Goal: Transaction & Acquisition: Download file/media

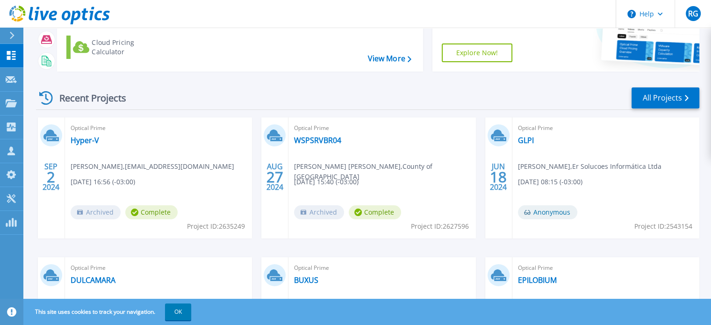
scroll to position [94, 0]
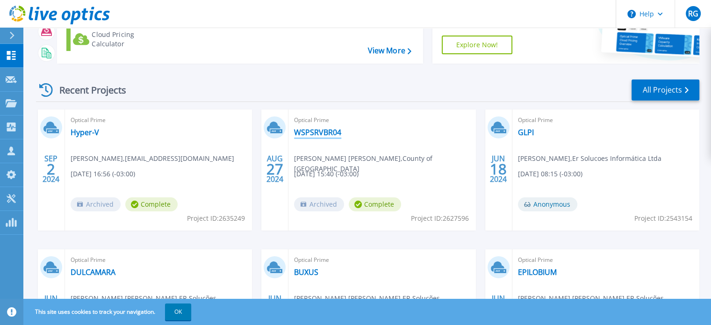
click at [333, 131] on link "WSPSRVBR04" at bounding box center [317, 132] width 47 height 9
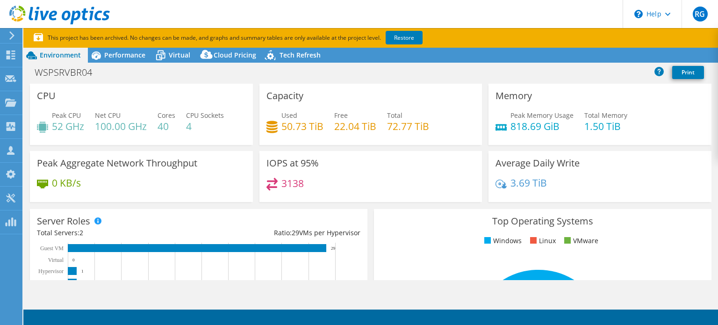
select select "USD"
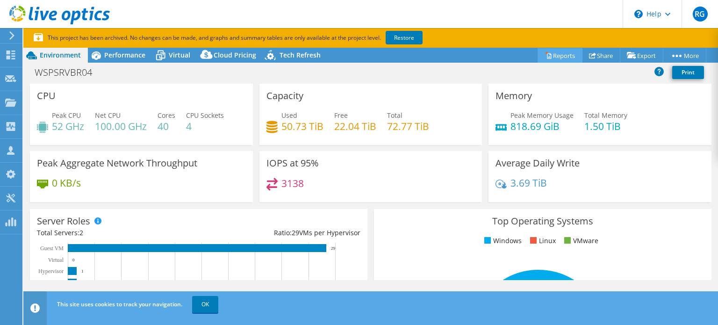
click at [559, 56] on link "Reports" at bounding box center [560, 55] width 45 height 14
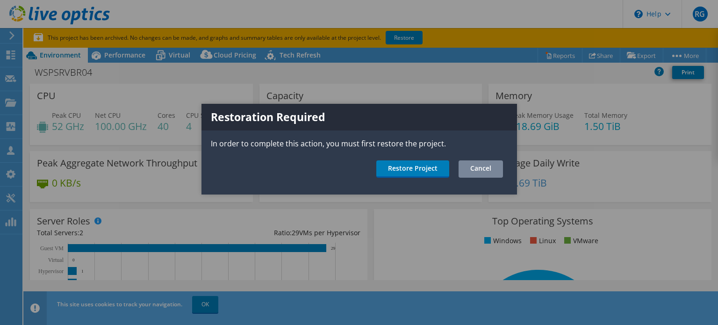
click at [486, 166] on link "Cancel" at bounding box center [481, 168] width 44 height 17
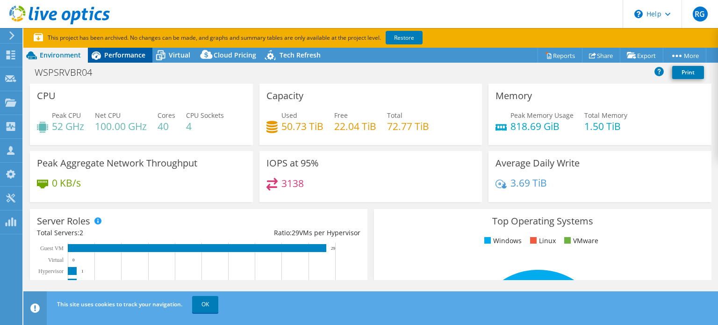
click at [123, 57] on span "Performance" at bounding box center [124, 54] width 41 height 9
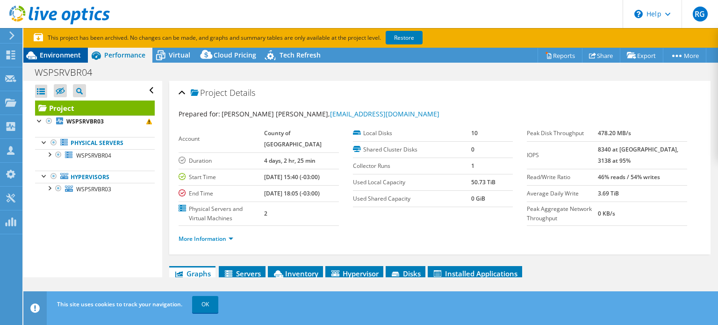
click at [69, 56] on span "Environment" at bounding box center [60, 54] width 41 height 9
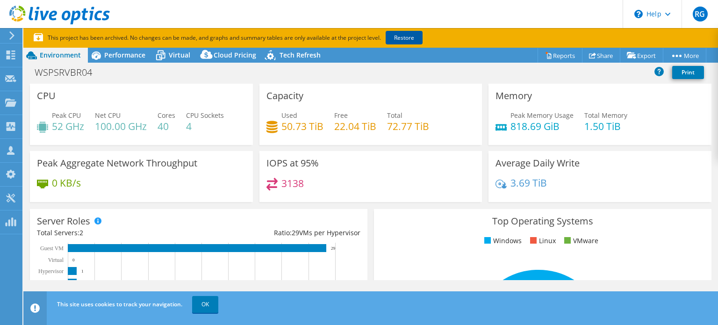
drag, startPoint x: 411, startPoint y: 34, endPoint x: 409, endPoint y: 43, distance: 10.1
click at [411, 34] on link "Restore" at bounding box center [404, 38] width 37 height 14
click at [62, 56] on span "Environment" at bounding box center [60, 54] width 41 height 9
click at [126, 76] on div "WSPSRVBR04 Print" at bounding box center [370, 72] width 695 height 17
click at [56, 56] on span "Environment" at bounding box center [60, 54] width 41 height 9
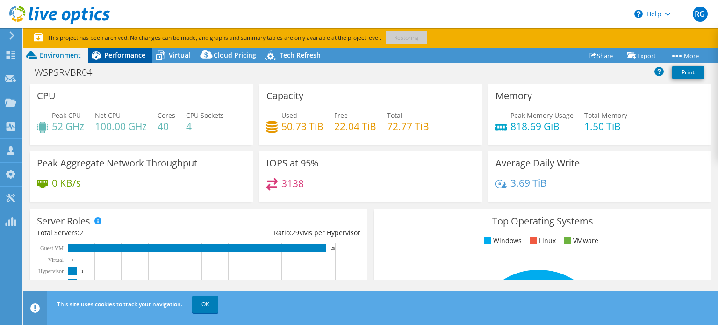
click at [114, 53] on span "Performance" at bounding box center [124, 54] width 41 height 9
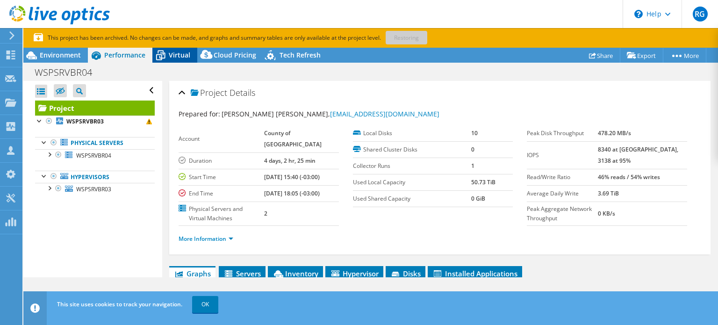
click at [172, 51] on span "Virtual" at bounding box center [180, 54] width 22 height 9
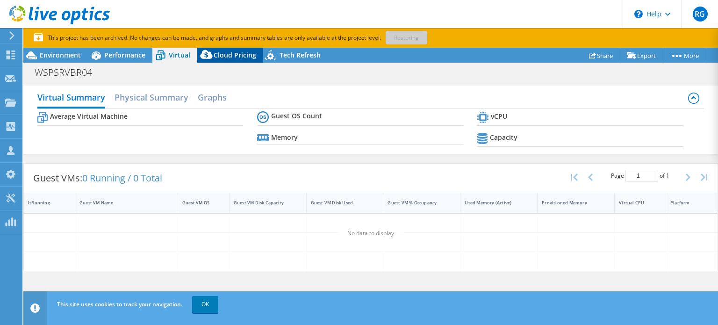
click at [227, 53] on span "Cloud Pricing" at bounding box center [235, 54] width 43 height 9
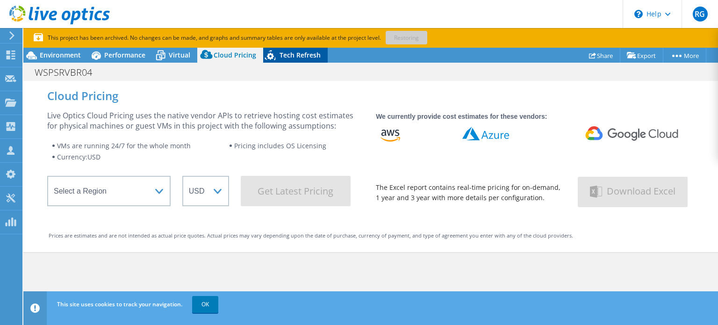
click at [297, 57] on span "Tech Refresh" at bounding box center [300, 54] width 41 height 9
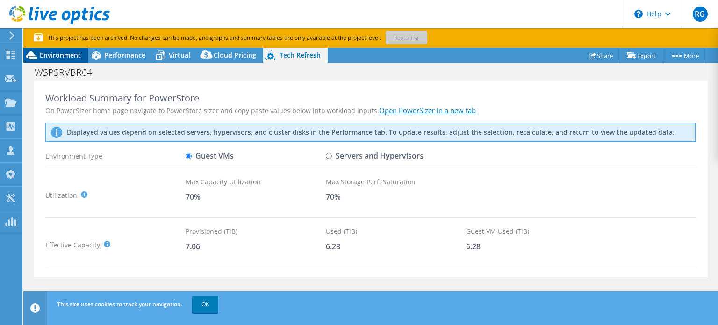
click at [64, 49] on div "Environment" at bounding box center [55, 55] width 65 height 15
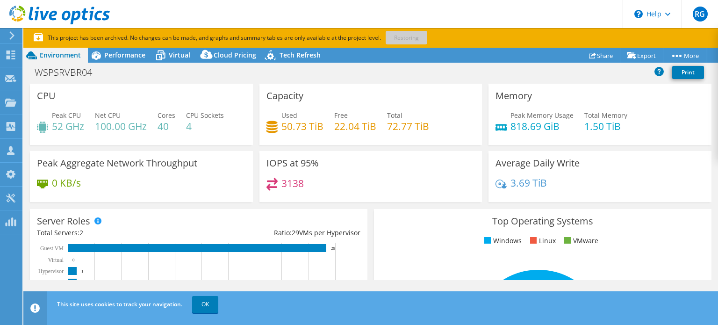
click at [671, 95] on div "Memory Peak Memory Usage 818.69 GiB Total Memory 1.50 TiB" at bounding box center [600, 114] width 223 height 61
click at [666, 169] on div "Average Daily Write 3.69 TiB" at bounding box center [600, 176] width 223 height 51
click at [79, 15] on use at bounding box center [59, 15] width 101 height 19
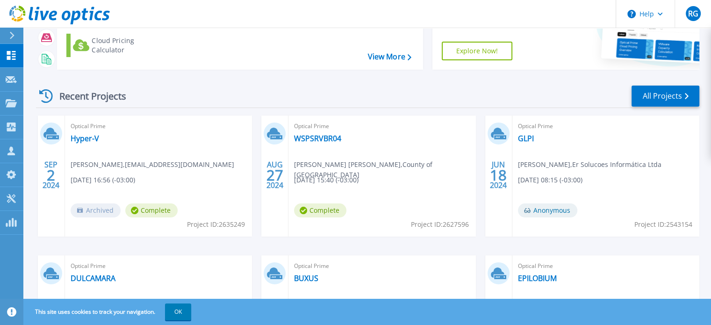
scroll to position [94, 0]
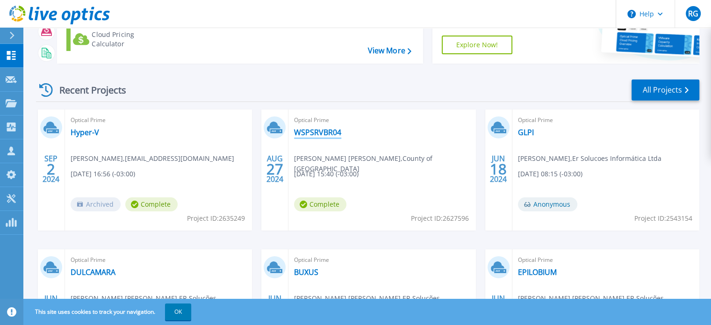
click at [330, 134] on link "WSPSRVBR04" at bounding box center [317, 132] width 47 height 9
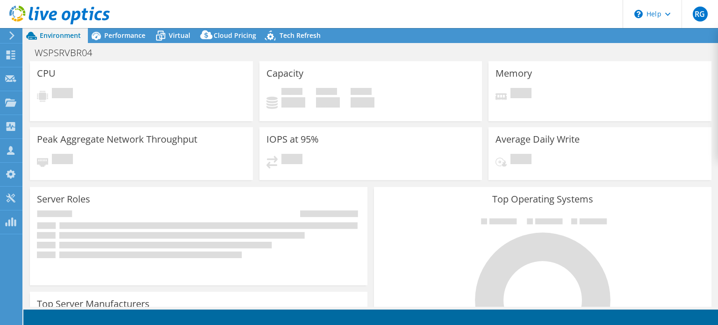
select select "USD"
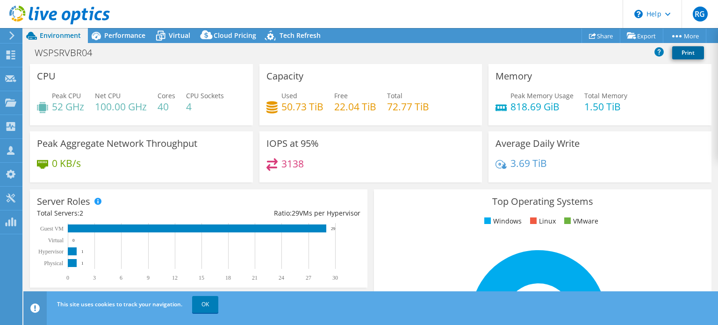
click at [689, 53] on link "Print" at bounding box center [688, 52] width 32 height 13
click at [9, 56] on use at bounding box center [11, 54] width 9 height 9
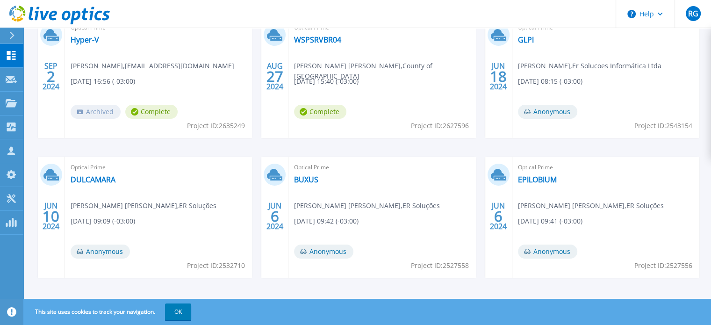
scroll to position [187, 0]
click at [325, 43] on link "WSPSRVBR04" at bounding box center [317, 38] width 47 height 9
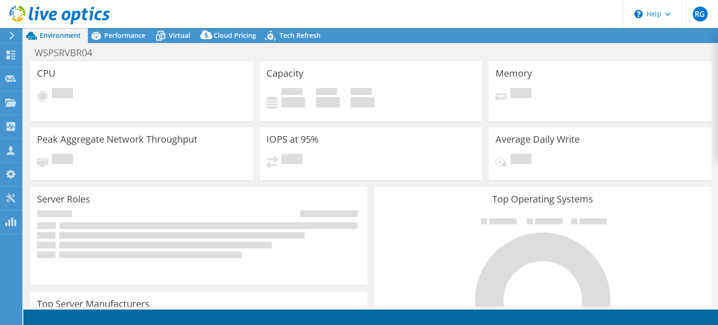
select select "USD"
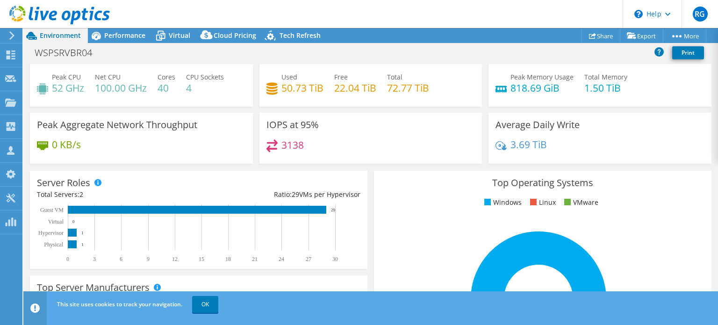
scroll to position [18, 0]
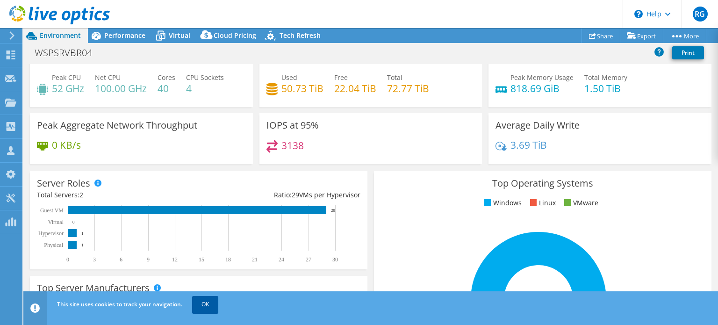
click at [205, 300] on link "OK" at bounding box center [205, 304] width 26 height 17
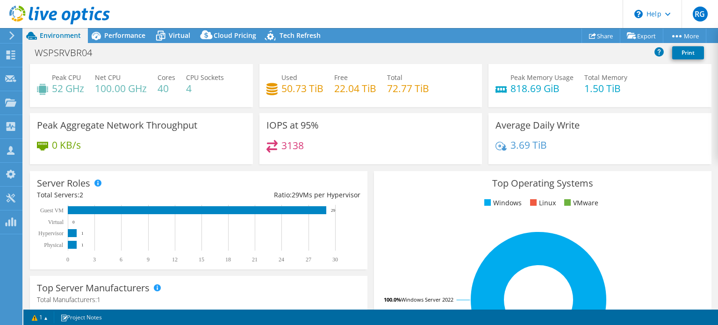
scroll to position [0, 0]
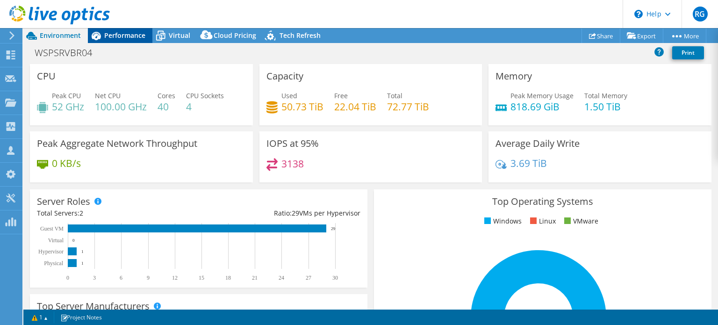
click at [125, 34] on span "Performance" at bounding box center [124, 35] width 41 height 9
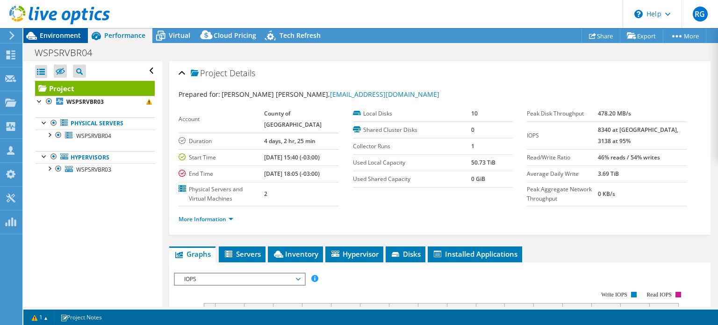
click at [67, 36] on span "Environment" at bounding box center [60, 35] width 41 height 9
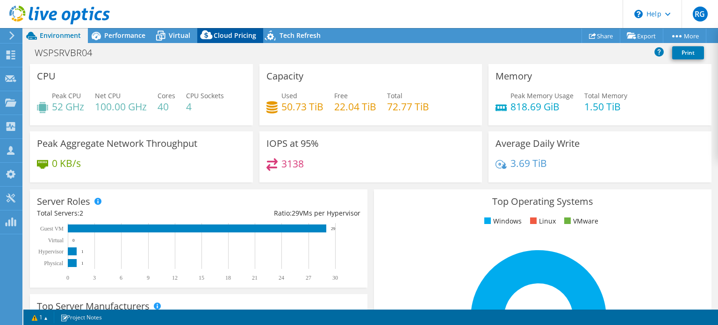
click at [230, 36] on span "Cloud Pricing" at bounding box center [235, 35] width 43 height 9
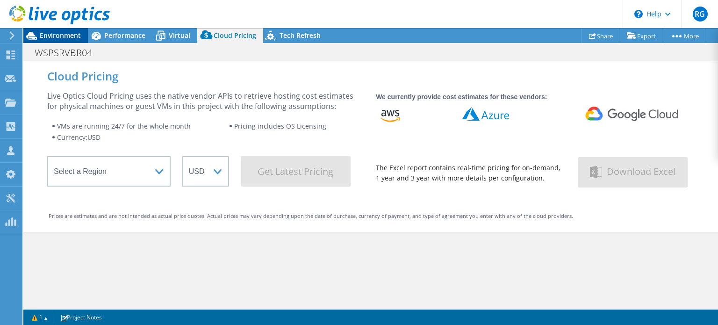
click at [55, 31] on span "Environment" at bounding box center [60, 35] width 41 height 9
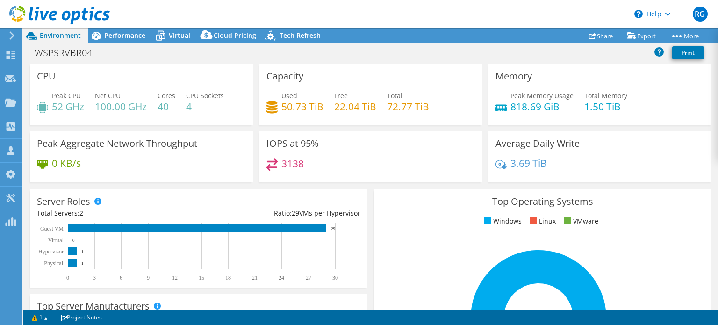
click at [56, 16] on icon at bounding box center [59, 15] width 101 height 19
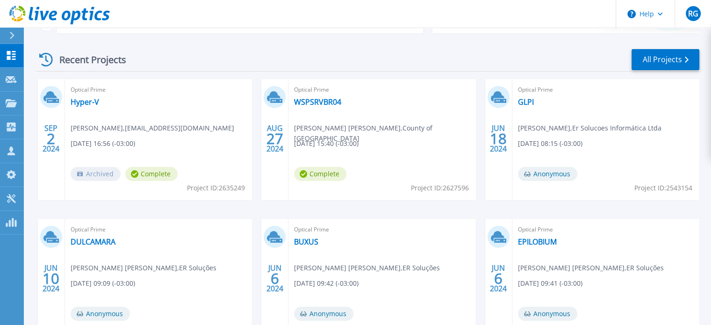
scroll to position [140, 0]
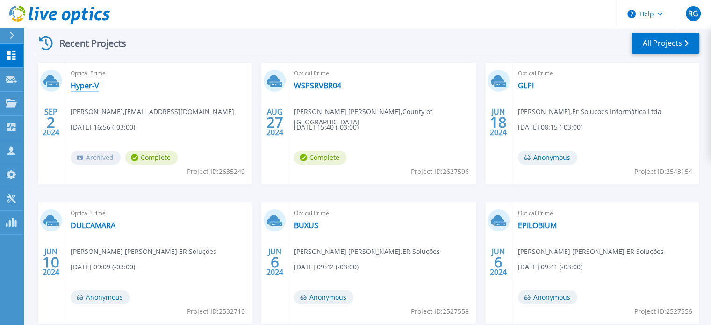
click at [89, 86] on link "Hyper-V" at bounding box center [85, 85] width 29 height 9
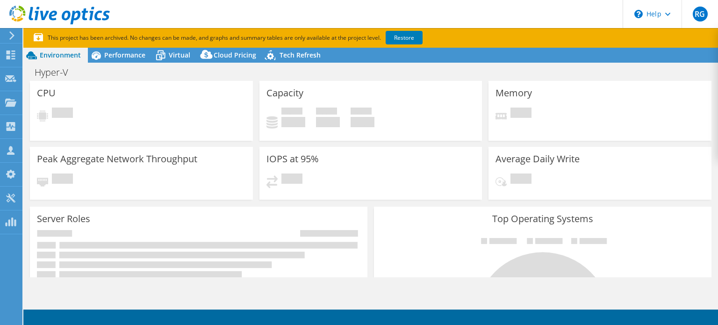
select select "SouthAmerica"
select select "BRL"
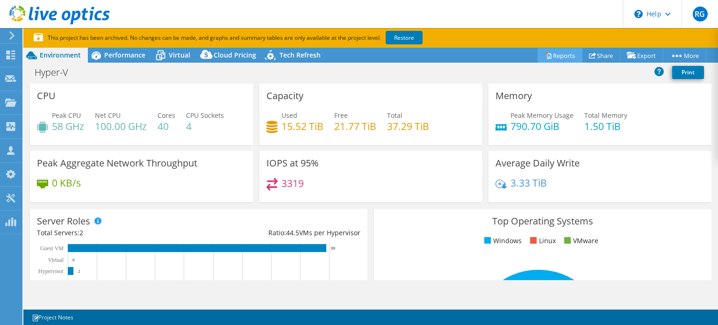
click at [559, 58] on link "Reports" at bounding box center [560, 55] width 45 height 14
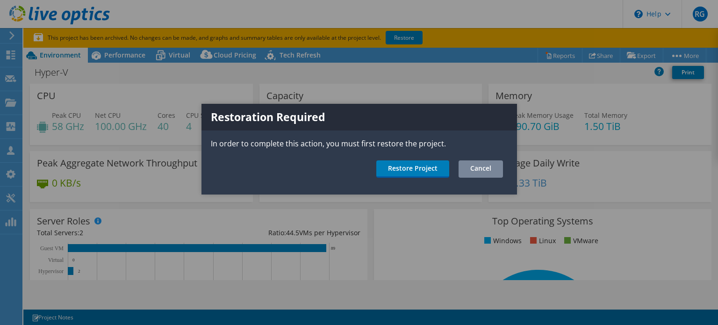
click at [483, 167] on link "Cancel" at bounding box center [481, 168] width 44 height 17
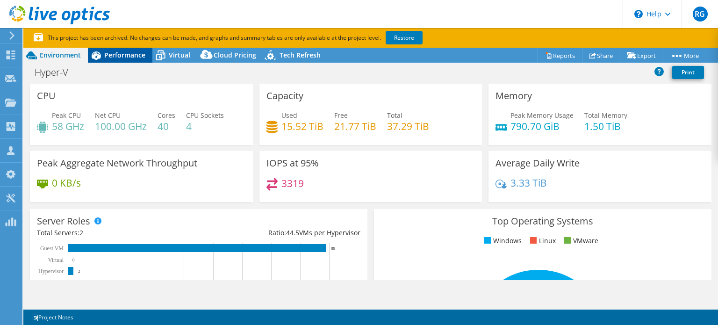
click at [114, 58] on span "Performance" at bounding box center [124, 54] width 41 height 9
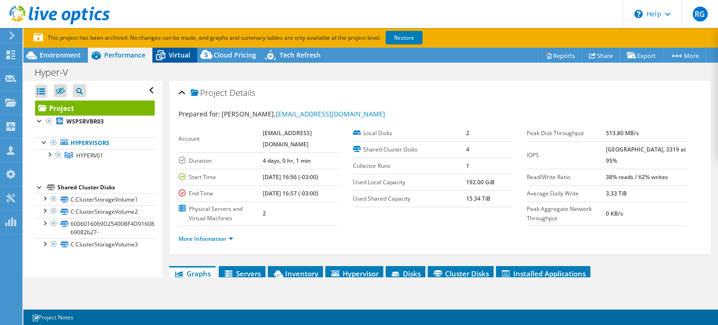
click at [173, 58] on span "Virtual" at bounding box center [180, 54] width 22 height 9
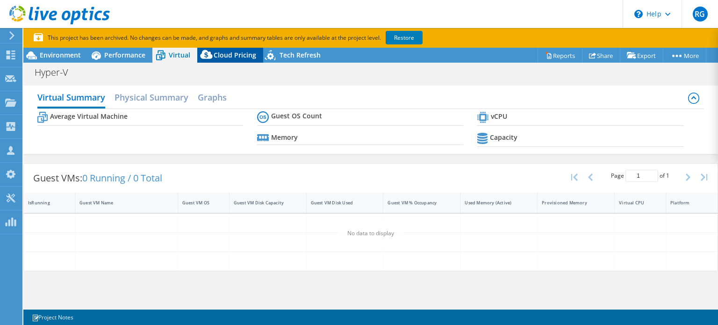
click at [221, 58] on span "Cloud Pricing" at bounding box center [235, 54] width 43 height 9
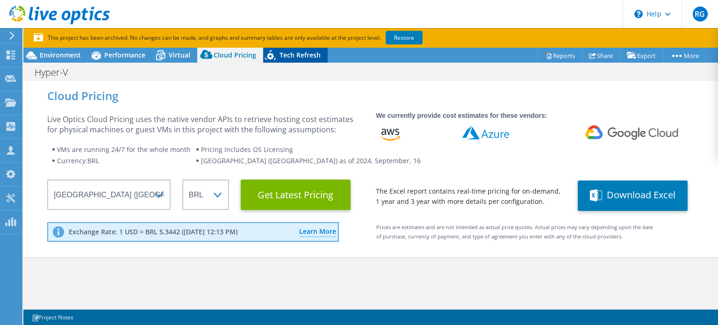
click at [303, 51] on span "Tech Refresh" at bounding box center [300, 54] width 41 height 9
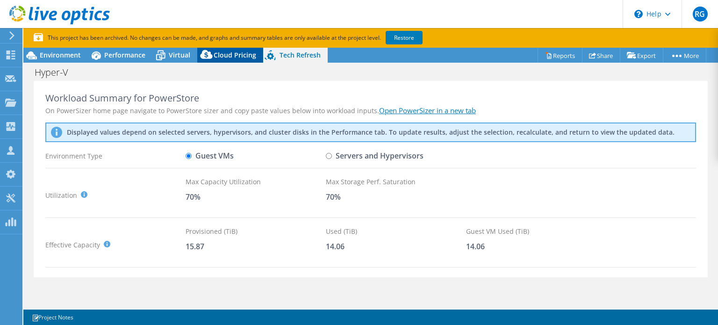
click at [231, 55] on span "Cloud Pricing" at bounding box center [235, 54] width 43 height 9
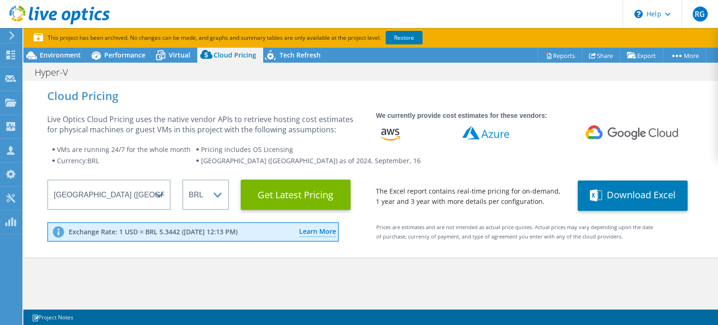
scroll to position [47, 0]
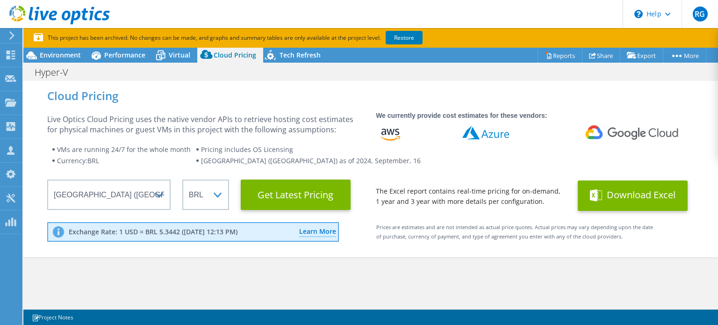
click at [621, 200] on button "Download Excel" at bounding box center [633, 195] width 110 height 30
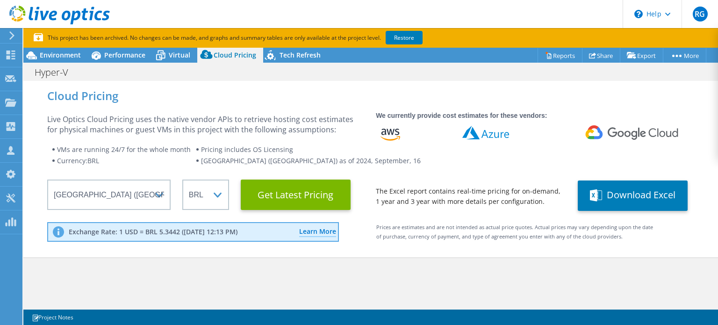
scroll to position [0, 0]
